Goal: Transaction & Acquisition: Purchase product/service

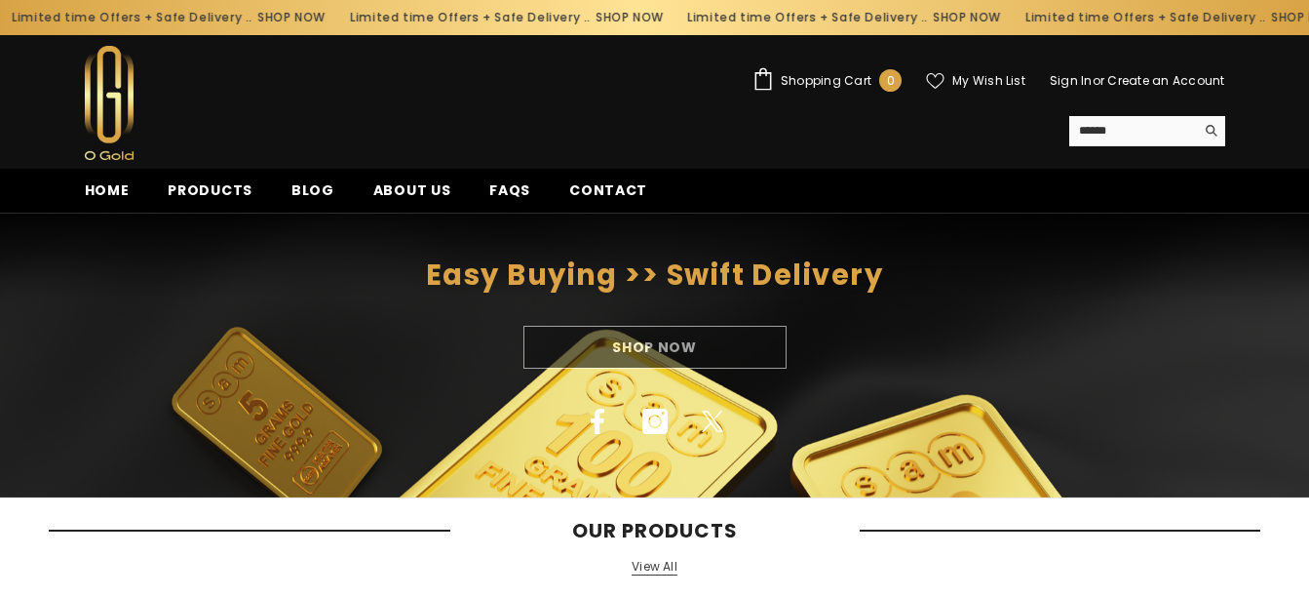
click at [825, 80] on span "Shopping Cart" at bounding box center [826, 81] width 91 height 12
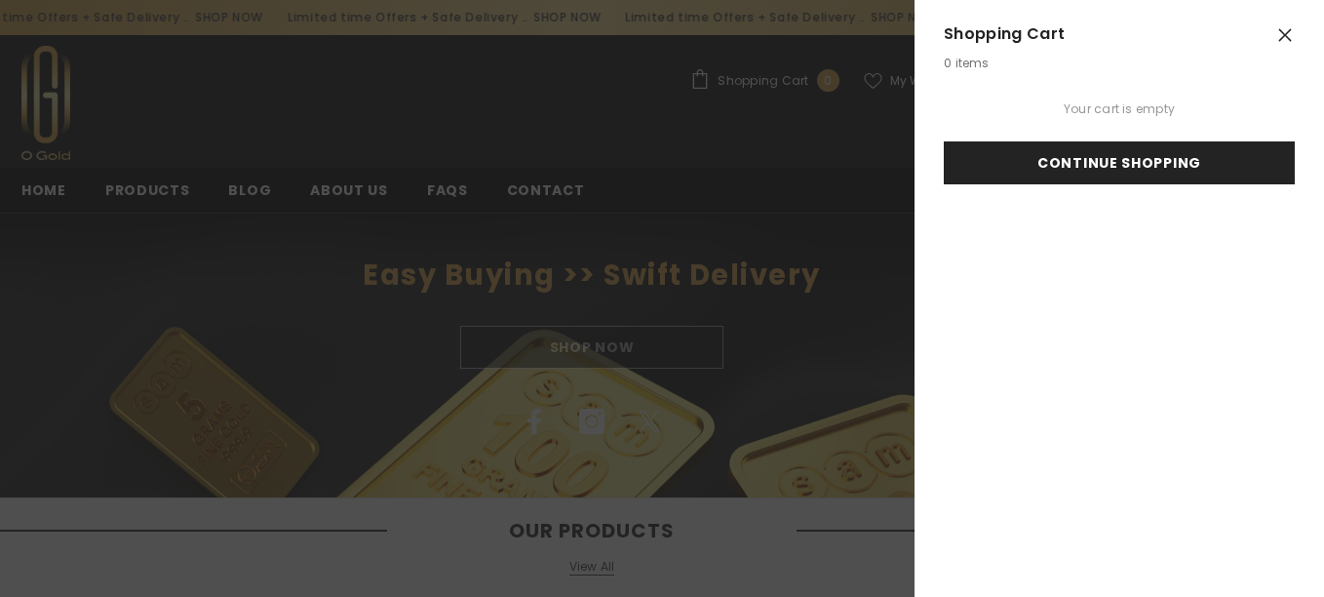
click at [1154, 155] on link "Continue Shopping" at bounding box center [1119, 162] width 351 height 43
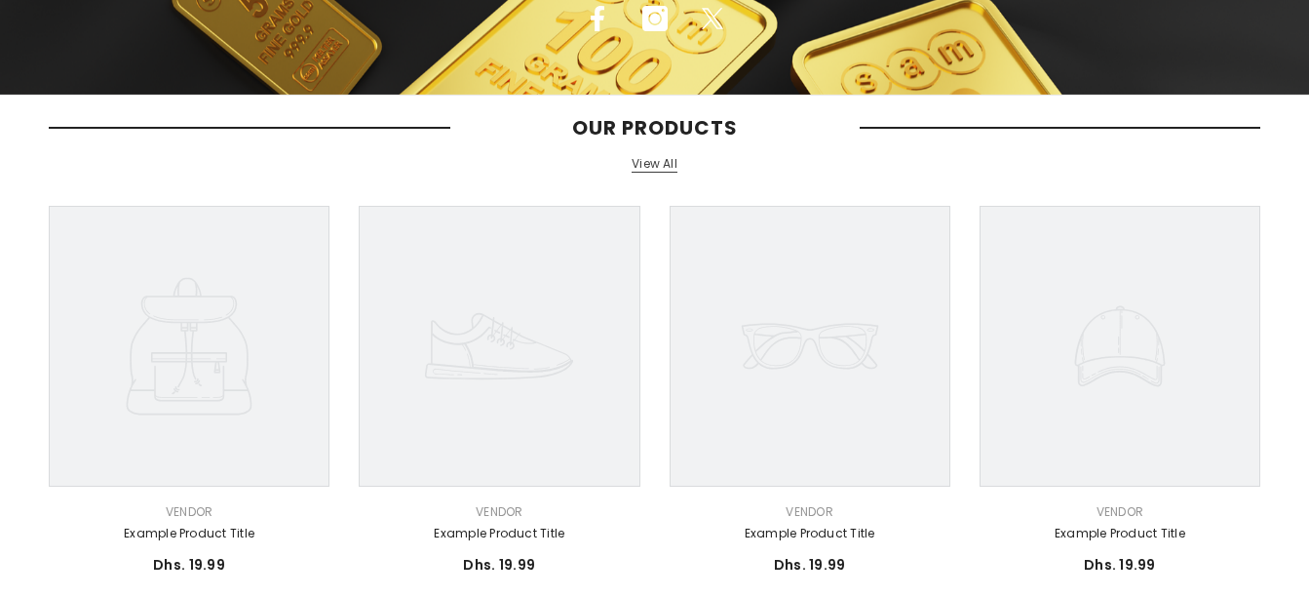
scroll to position [579, 0]
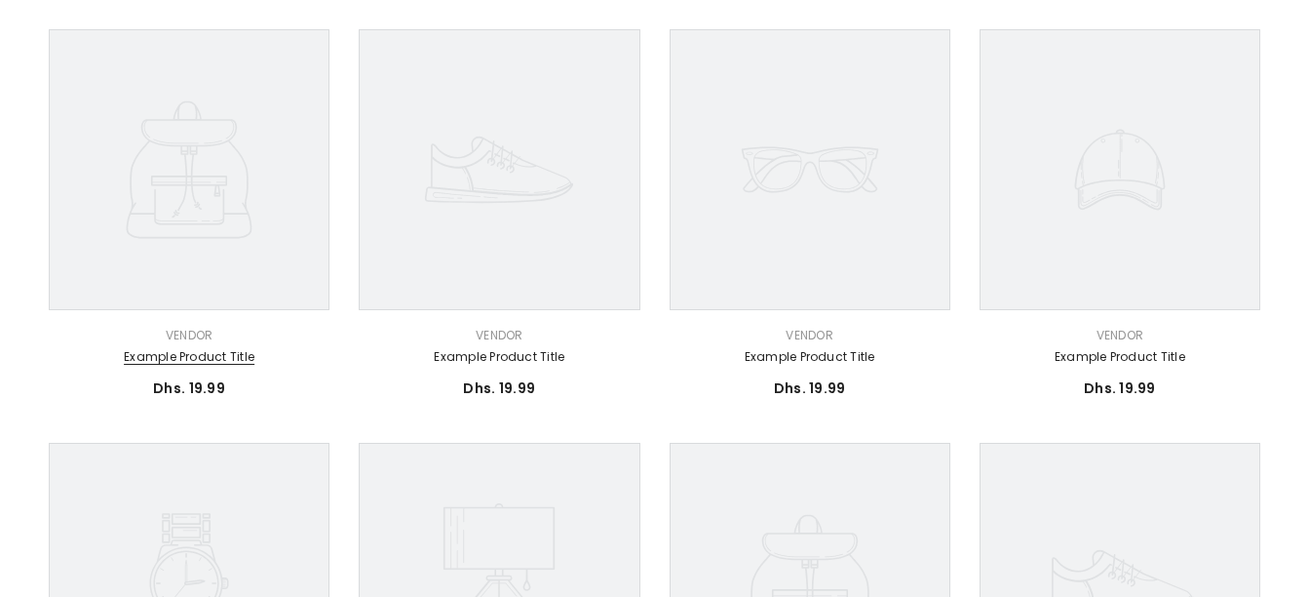
click at [190, 359] on link "Example product title" at bounding box center [189, 356] width 281 height 21
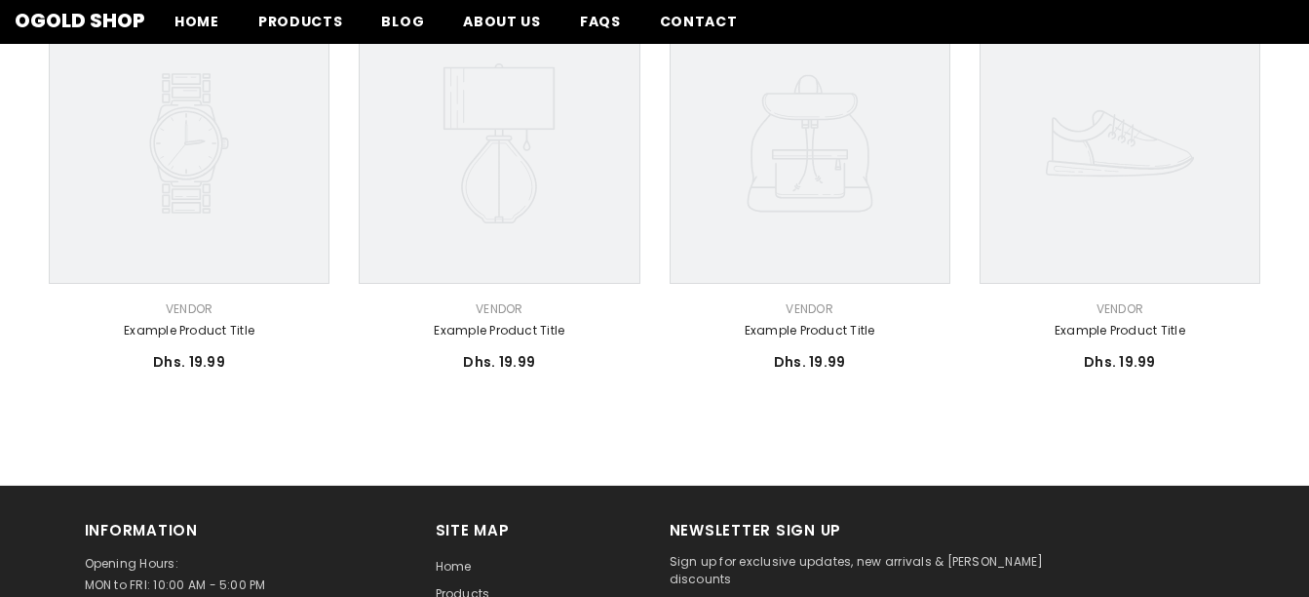
scroll to position [0, 0]
